Goal: Check status: Check status

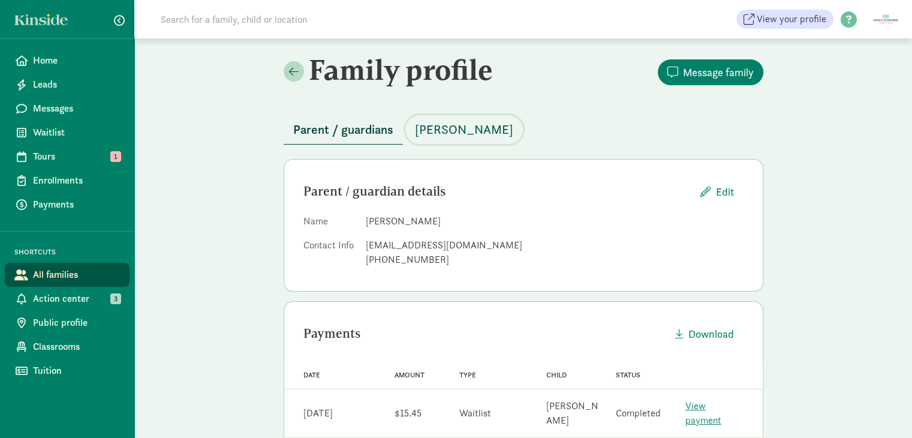
click at [459, 130] on span "[PERSON_NAME]" at bounding box center [464, 129] width 98 height 19
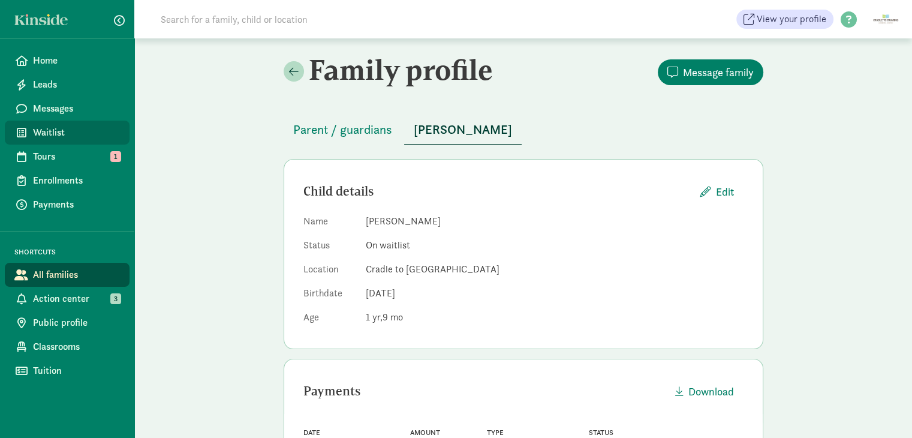
click at [55, 135] on span "Waitlist" at bounding box center [76, 132] width 87 height 14
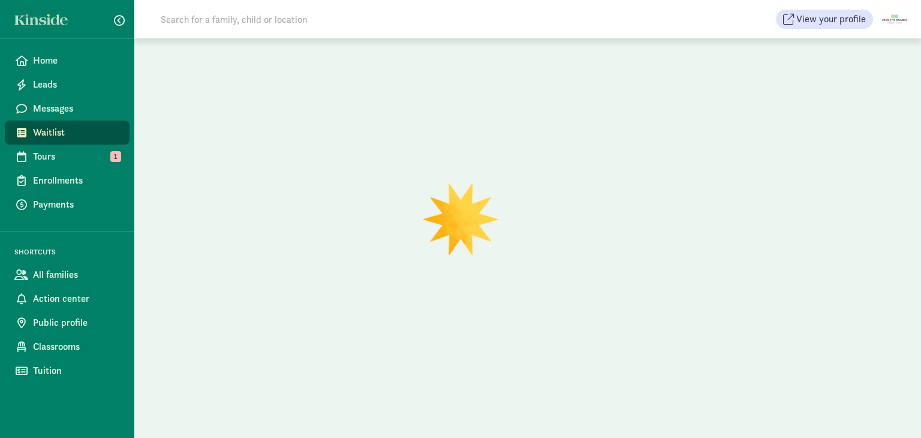
click at [243, 22] on input at bounding box center [322, 19] width 337 height 24
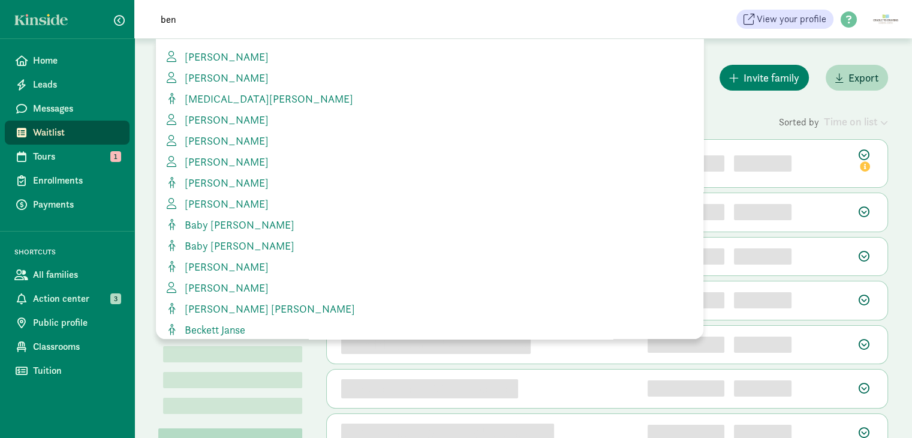
click at [741, 113] on div "0 children" at bounding box center [552, 121] width 453 height 16
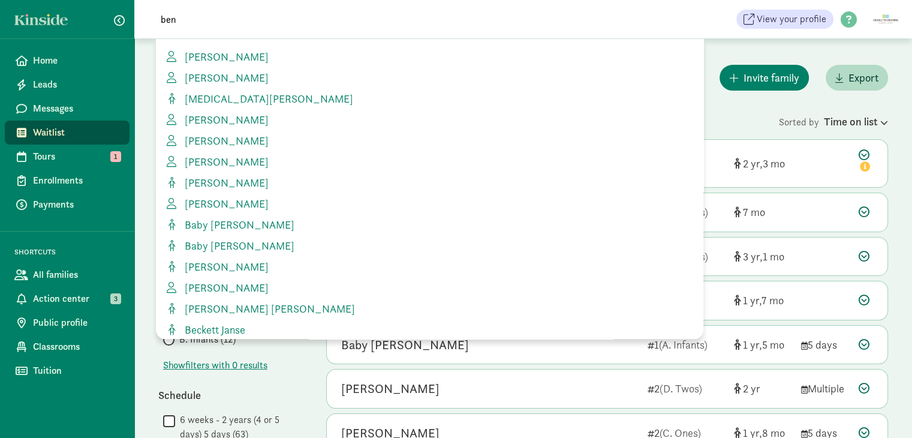
click at [691, 27] on span "ben" at bounding box center [437, 19] width 597 height 24
drag, startPoint x: 657, startPoint y: 29, endPoint x: 194, endPoint y: 22, distance: 463.1
click at [233, 22] on span "ben" at bounding box center [437, 19] width 597 height 24
click at [205, 25] on input "ben" at bounding box center [322, 19] width 337 height 24
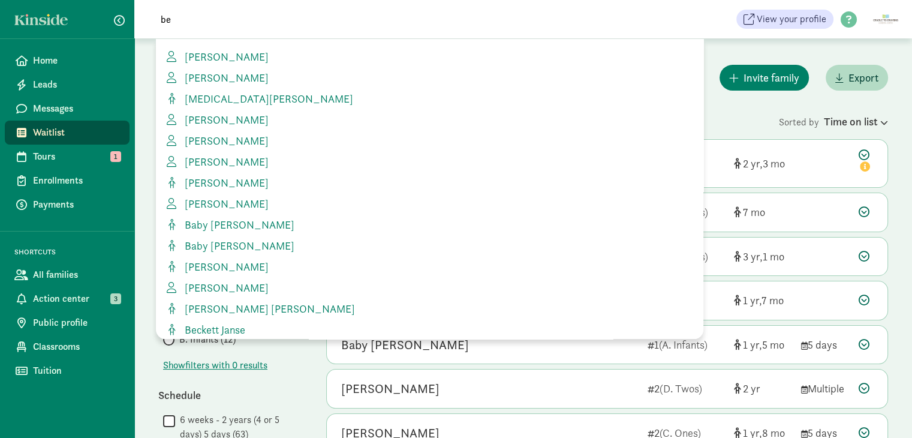
type input "b"
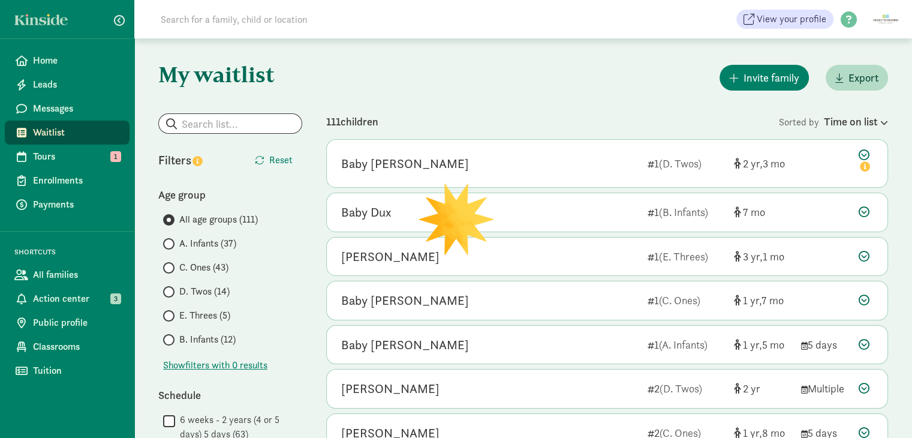
click at [196, 267] on span "C. Ones (43)" at bounding box center [203, 267] width 49 height 14
click at [171, 267] on input "C. Ones (43)" at bounding box center [167, 268] width 8 height 8
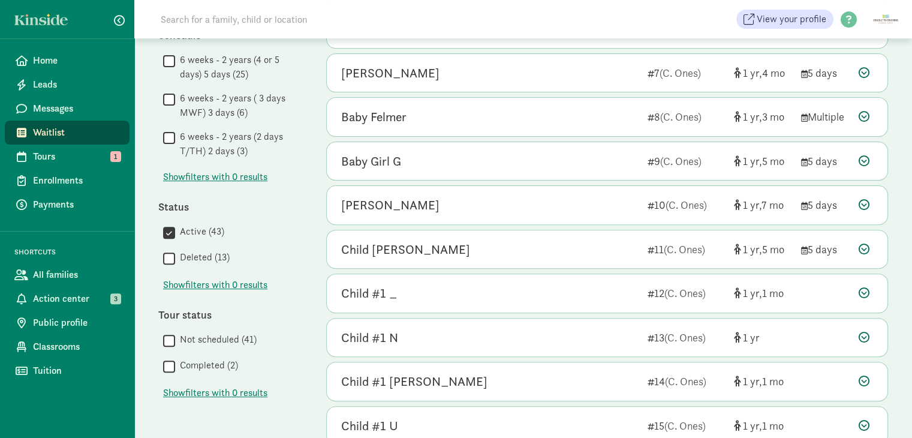
scroll to position [420, 0]
